Goal: Task Accomplishment & Management: Manage account settings

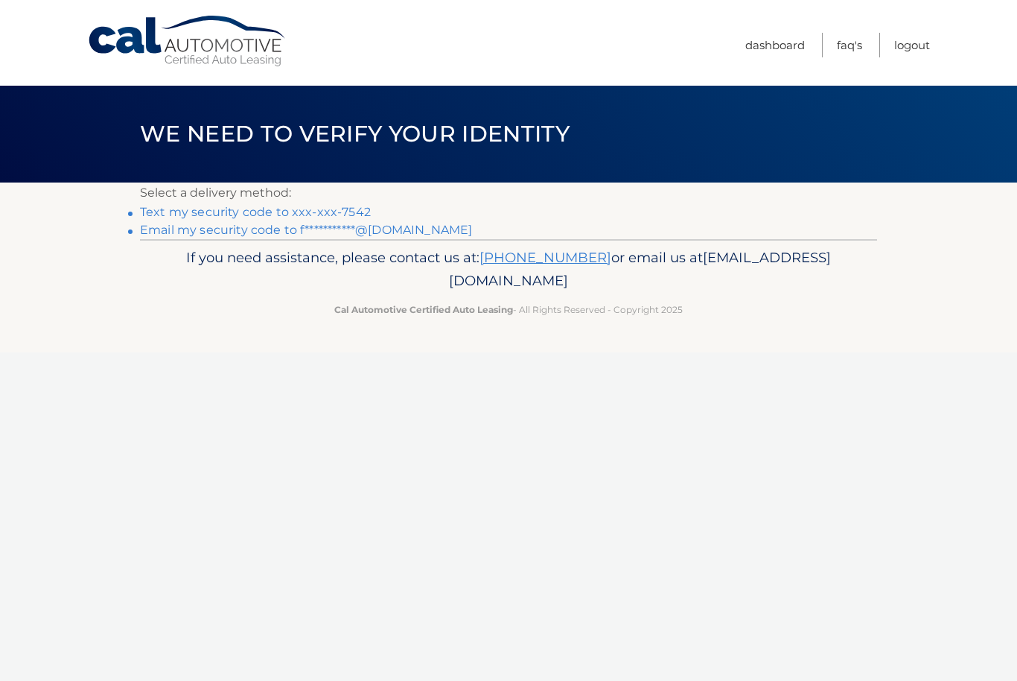
click at [179, 235] on link "**********" at bounding box center [306, 230] width 332 height 14
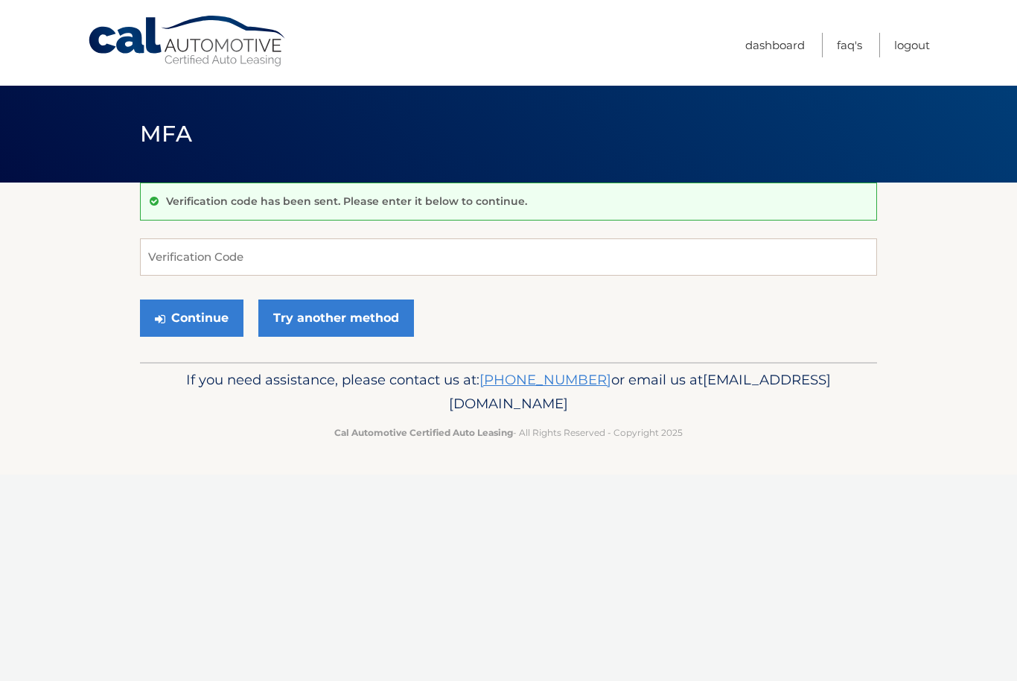
click at [305, 317] on link "Try another method" at bounding box center [336, 317] width 156 height 37
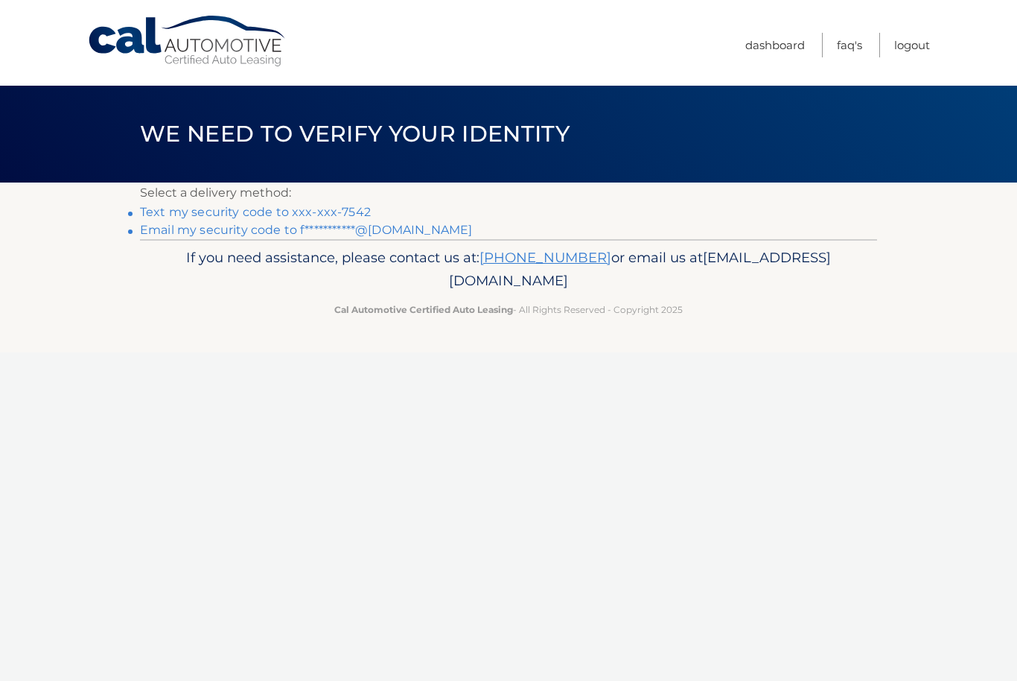
click at [200, 232] on link "**********" at bounding box center [306, 230] width 332 height 14
